Goal: Find specific page/section: Find specific page/section

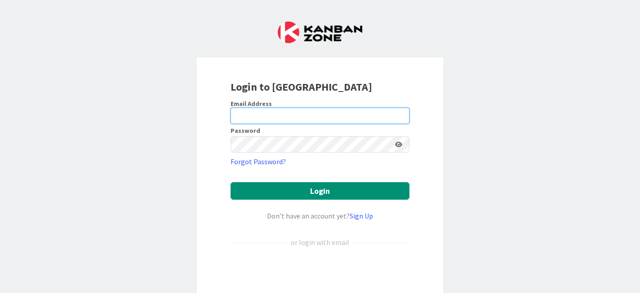
click at [275, 114] on input "email" at bounding box center [320, 116] width 179 height 16
type input "[EMAIL_ADDRESS][DOMAIN_NAME]"
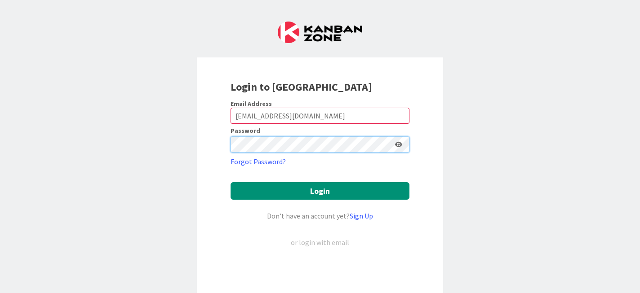
click at [231, 182] on button "Login" at bounding box center [320, 191] width 179 height 18
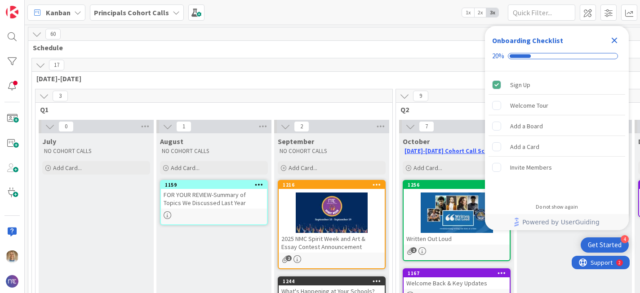
click at [614, 40] on icon "Close Checklist" at bounding box center [615, 41] width 6 height 6
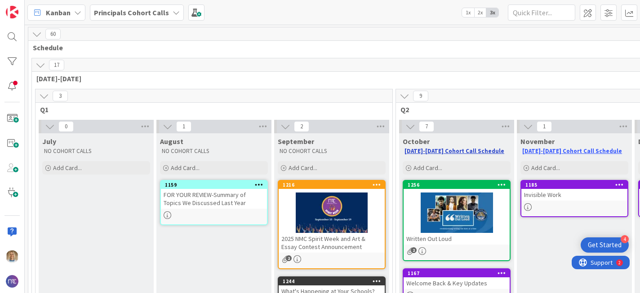
click at [454, 152] on link "[DATE]-[DATE] Cohort Call Schedule" at bounding box center [455, 151] width 100 height 8
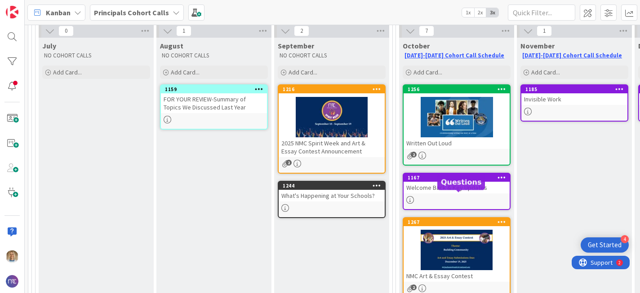
scroll to position [75, 0]
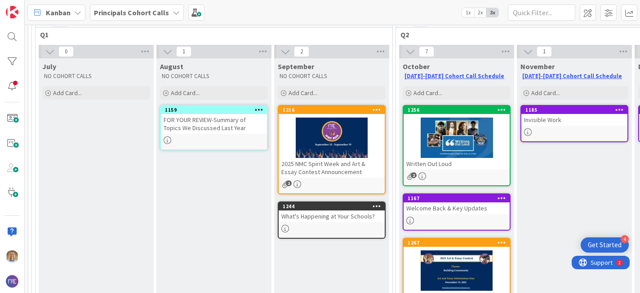
click at [410, 177] on icon "2" at bounding box center [410, 177] width 8 height 8
